Goal: Transaction & Acquisition: Purchase product/service

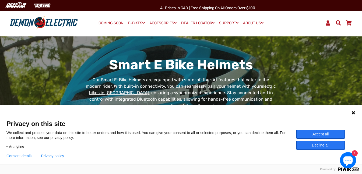
click at [17, 155] on button "Consent details" at bounding box center [19, 156] width 26 height 4
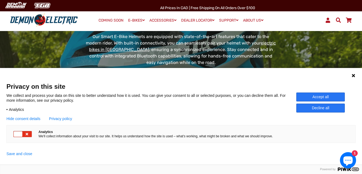
scroll to position [72, 0]
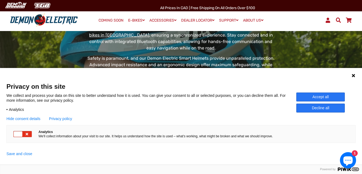
click at [18, 132] on div at bounding box center [18, 133] width 9 height 5
click at [27, 133] on div at bounding box center [27, 133] width 9 height 5
click at [25, 154] on button "Save and close" at bounding box center [19, 153] width 26 height 4
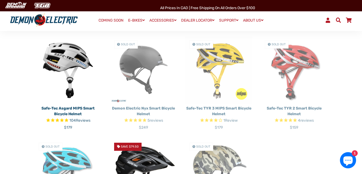
scroll to position [126, 0]
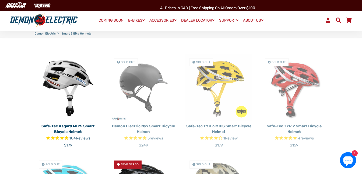
click at [143, 81] on img at bounding box center [143, 87] width 67 height 67
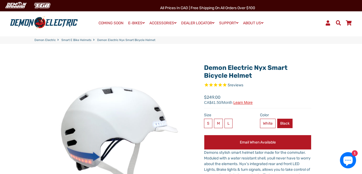
click at [288, 122] on label "Black" at bounding box center [284, 123] width 15 height 9
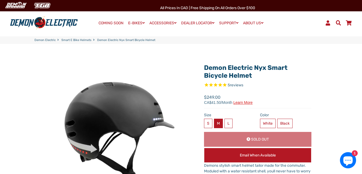
click at [220, 122] on label "M" at bounding box center [218, 123] width 9 height 9
